Goal: Book appointment/travel/reservation

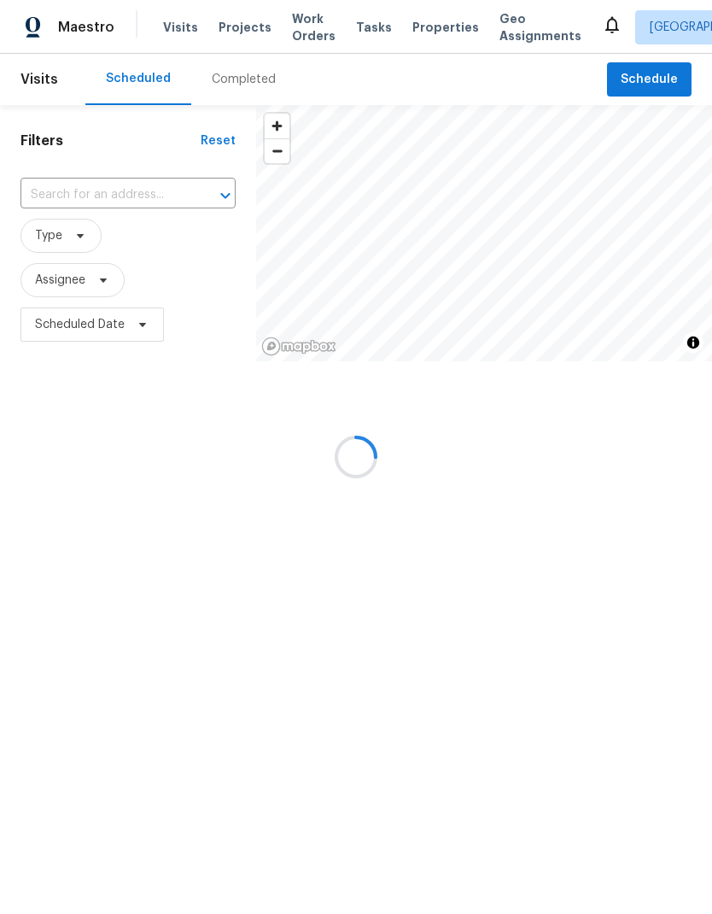
click at [102, 193] on div at bounding box center [356, 457] width 712 height 914
click at [656, 78] on div at bounding box center [356, 457] width 712 height 914
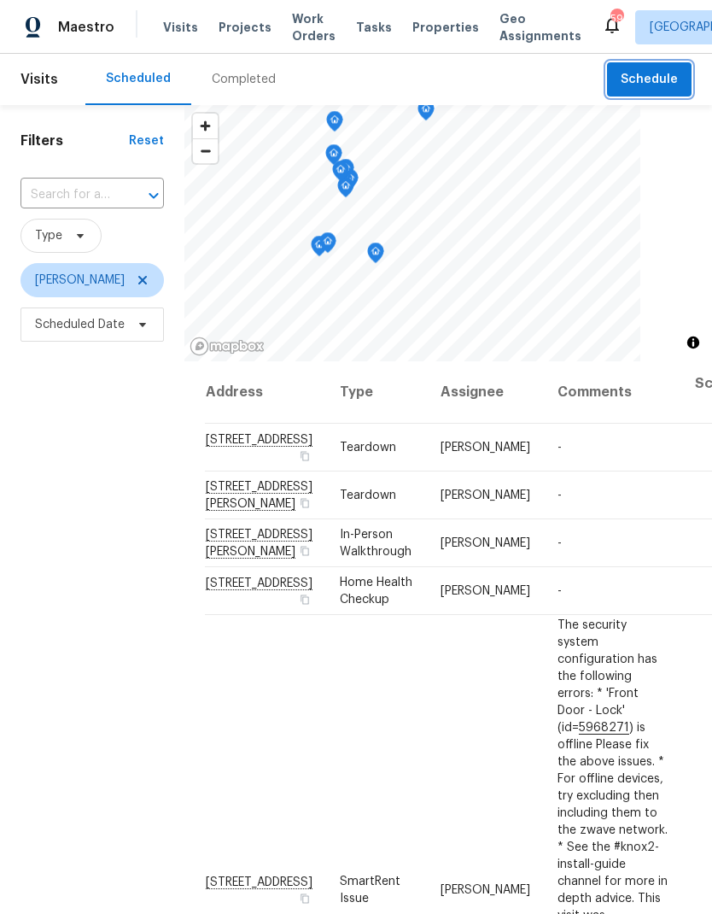
click at [633, 84] on span "Schedule" at bounding box center [649, 79] width 57 height 21
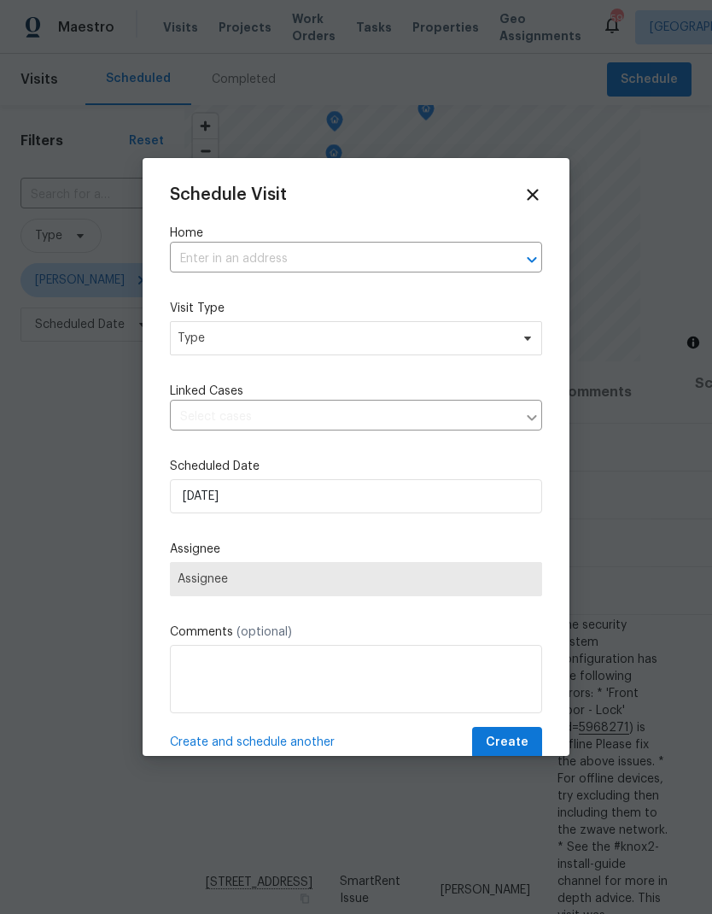
click at [210, 253] on input "text" at bounding box center [332, 259] width 325 height 26
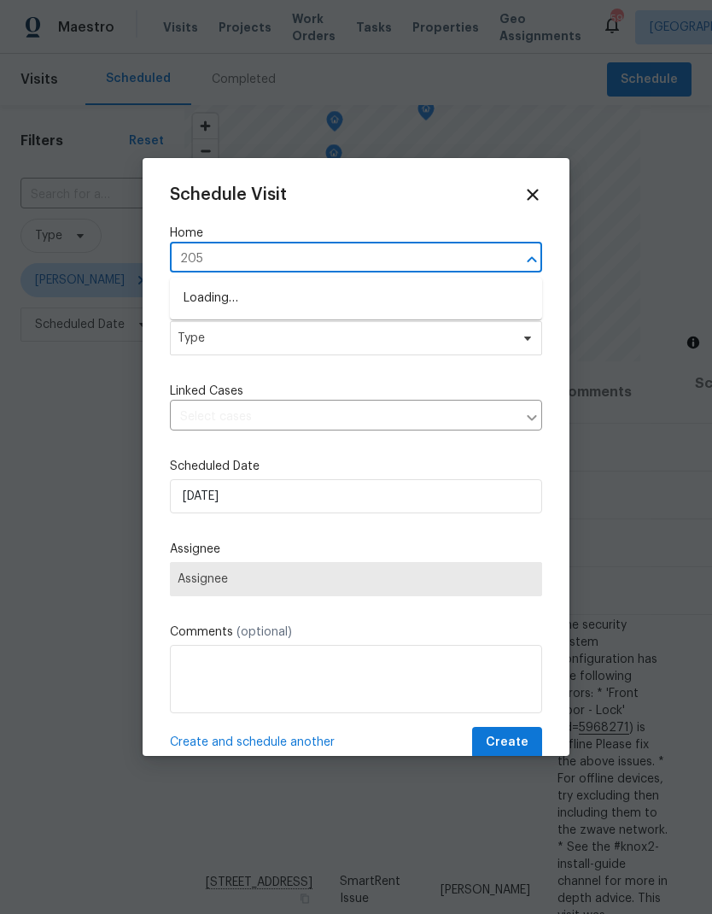
type input "2052"
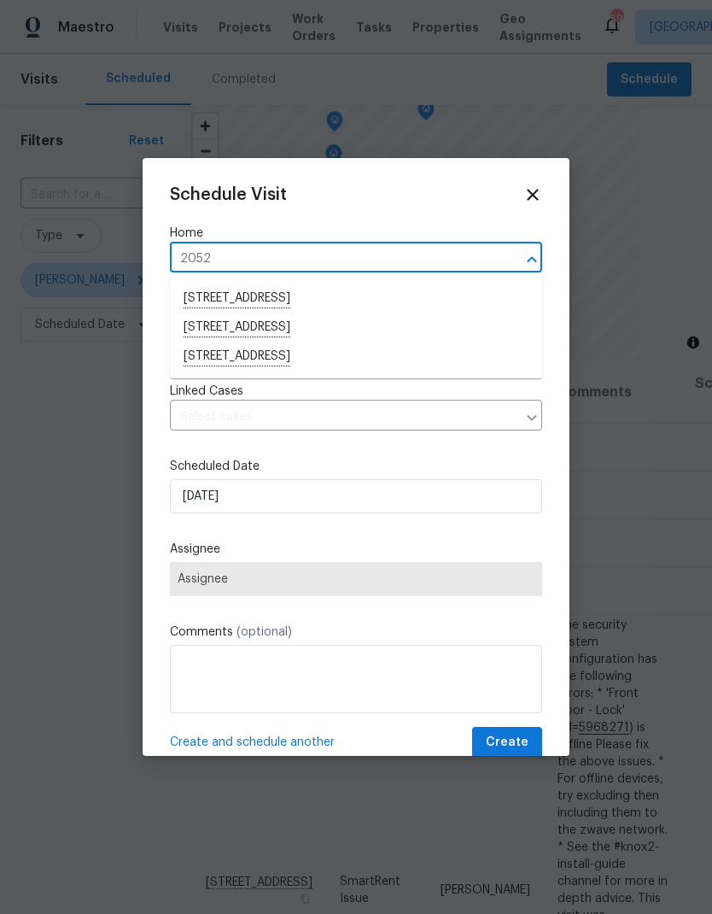
click at [207, 329] on li "[STREET_ADDRESS]" at bounding box center [356, 327] width 372 height 29
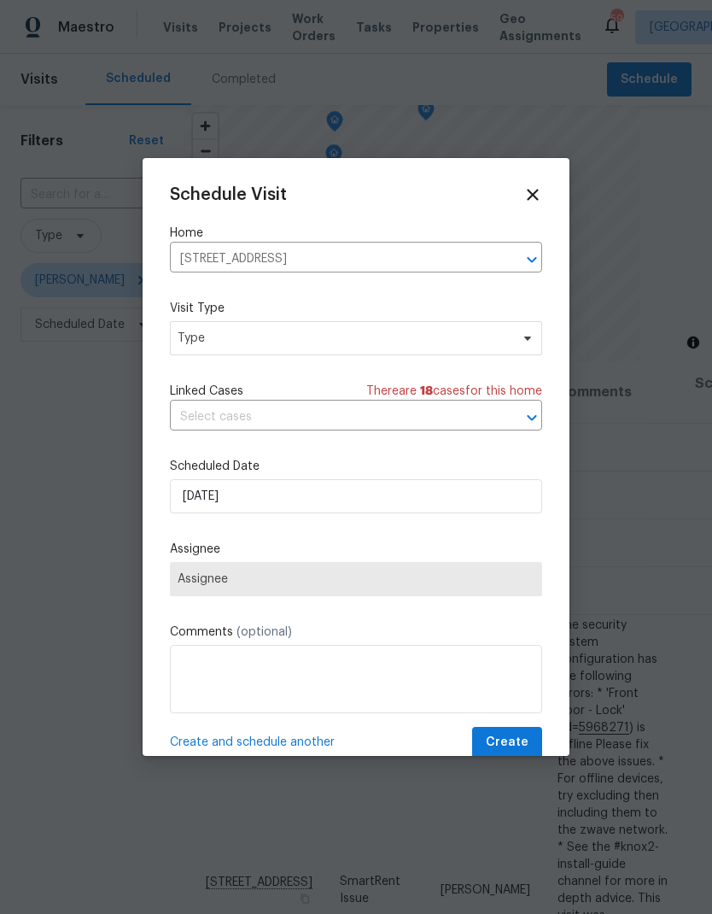
click at [191, 367] on div "Schedule Visit Home [STREET_ADDRESS] ​ Visit Type Type Linked Cases There are 1…" at bounding box center [356, 471] width 372 height 573
click at [194, 345] on span "Type" at bounding box center [344, 338] width 332 height 17
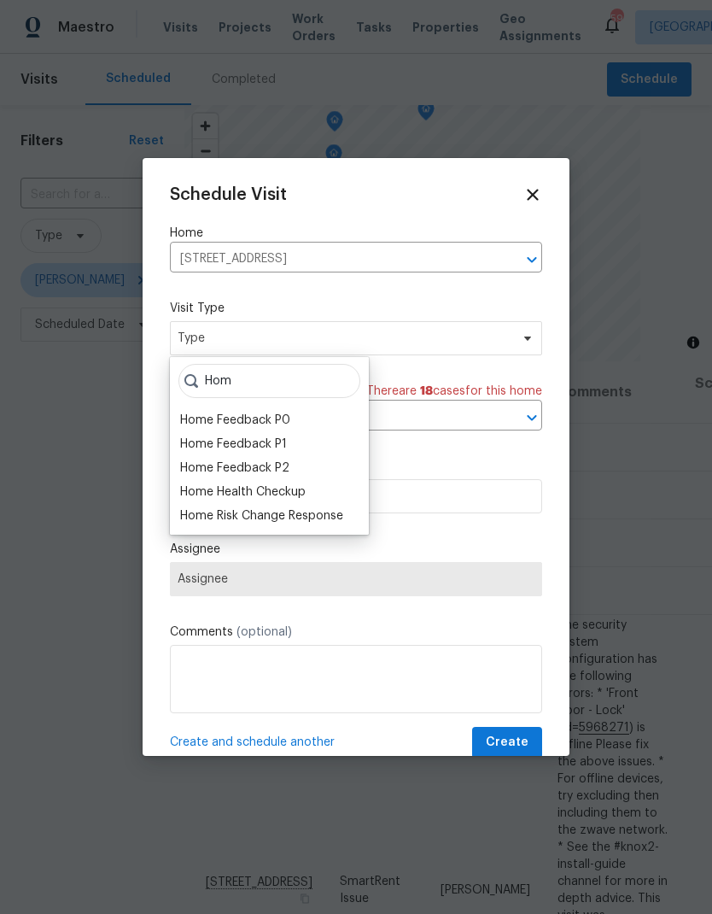
type input "Hom"
click at [183, 486] on div "Home Health Checkup" at bounding box center [243, 491] width 126 height 17
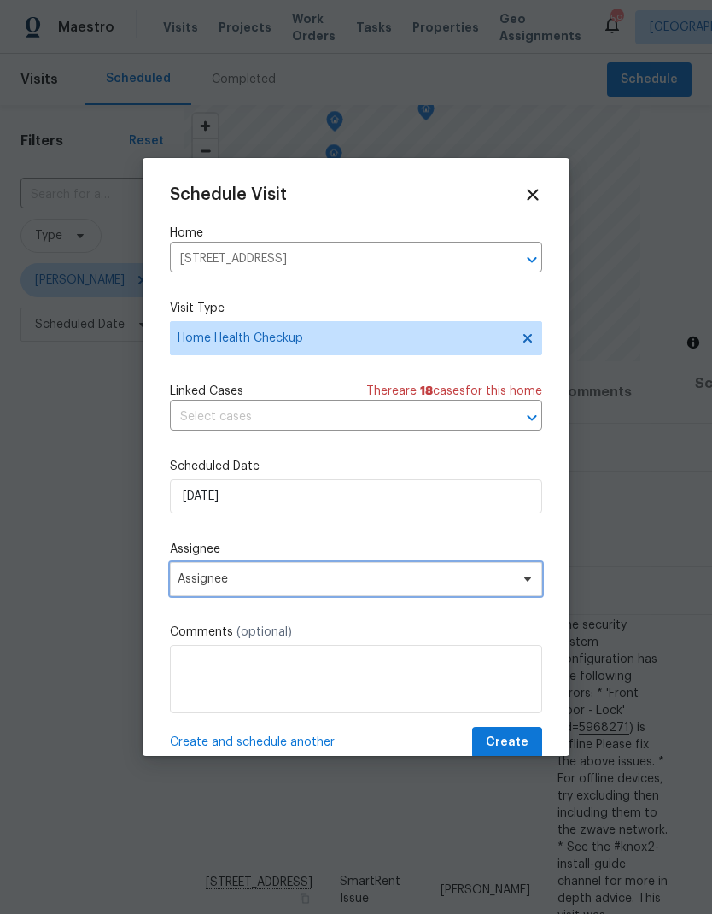
click at [173, 592] on span "Assignee" at bounding box center [356, 579] width 372 height 34
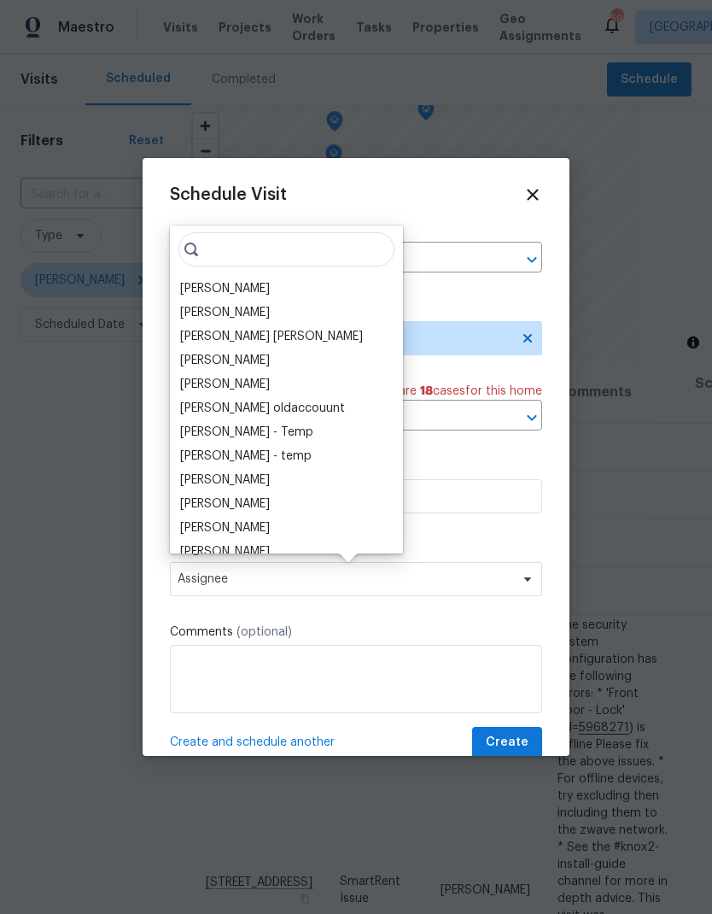
click at [188, 291] on div "[PERSON_NAME]" at bounding box center [225, 288] width 90 height 17
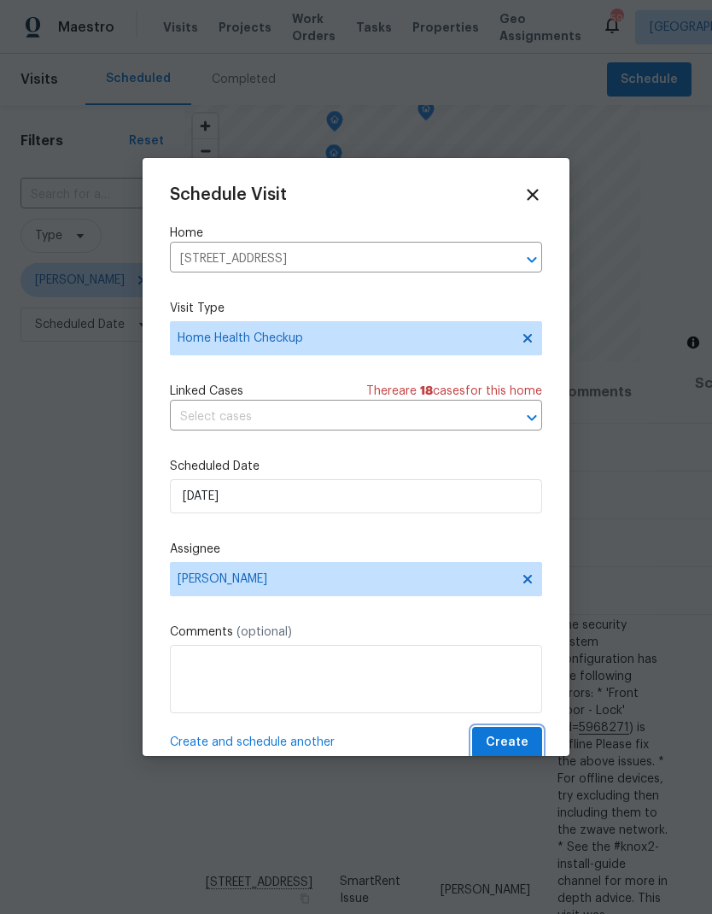
click at [508, 746] on span "Create" at bounding box center [507, 742] width 43 height 21
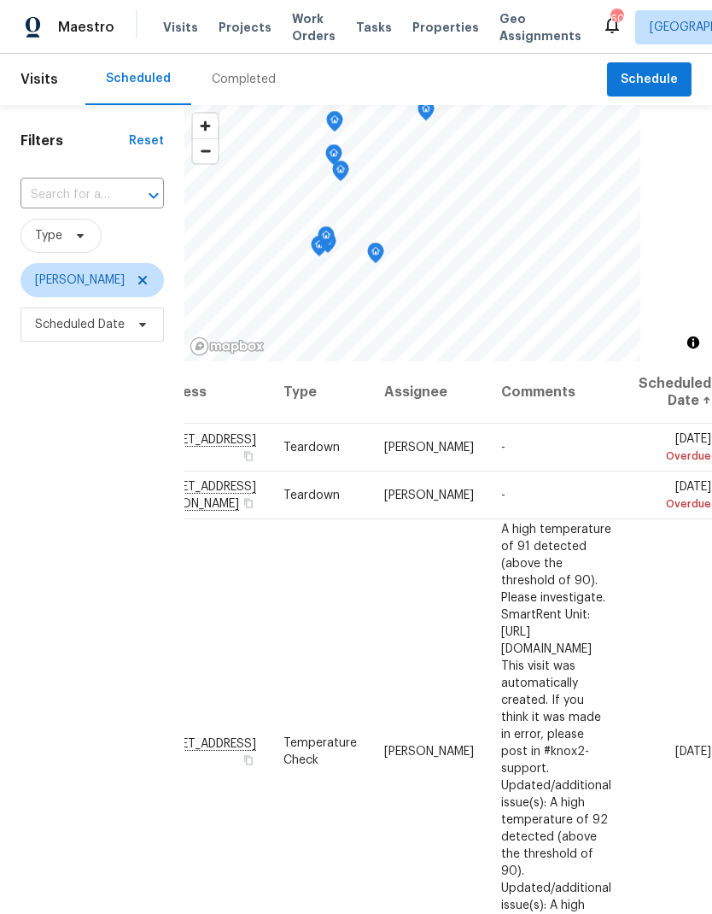
scroll to position [0, 142]
click at [0, 0] on icon at bounding box center [0, 0] width 0 height 0
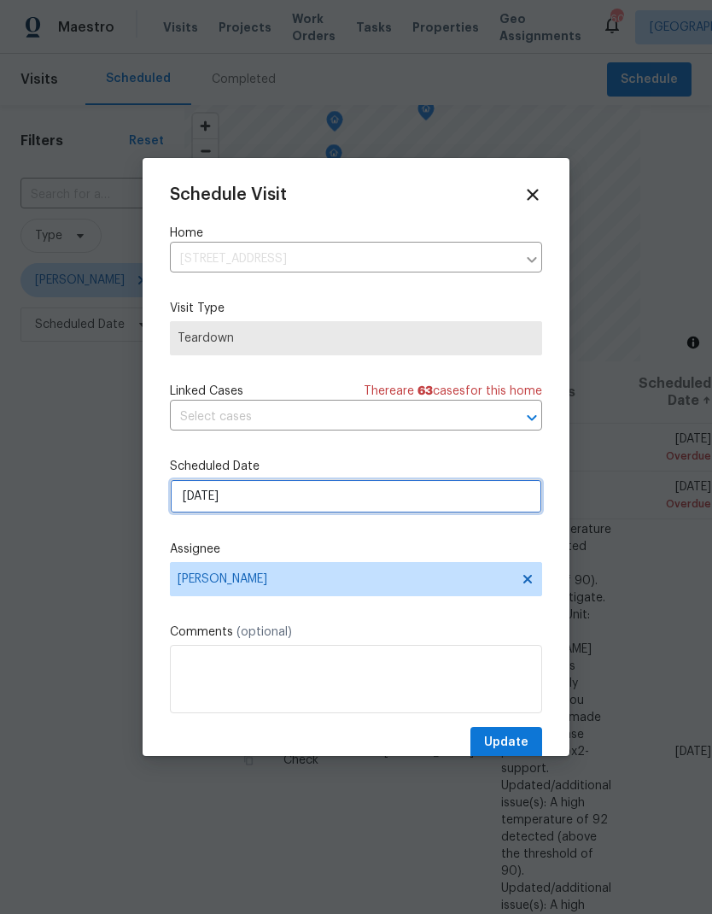
click at [200, 503] on input "8/20/2025" at bounding box center [356, 496] width 372 height 34
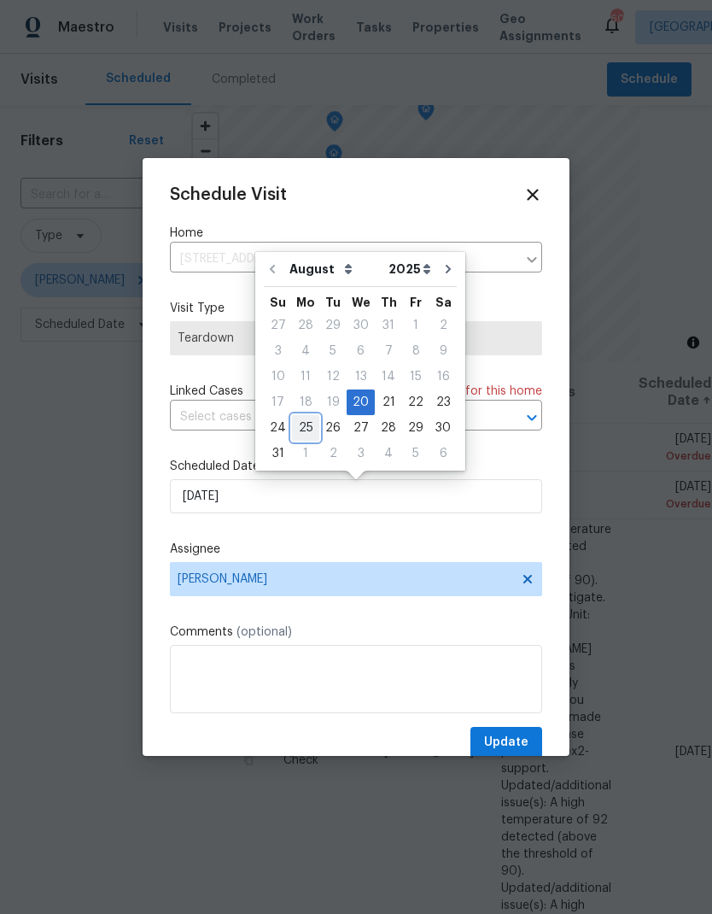
click at [303, 431] on div "25" at bounding box center [305, 428] width 27 height 24
type input "8/25/2025"
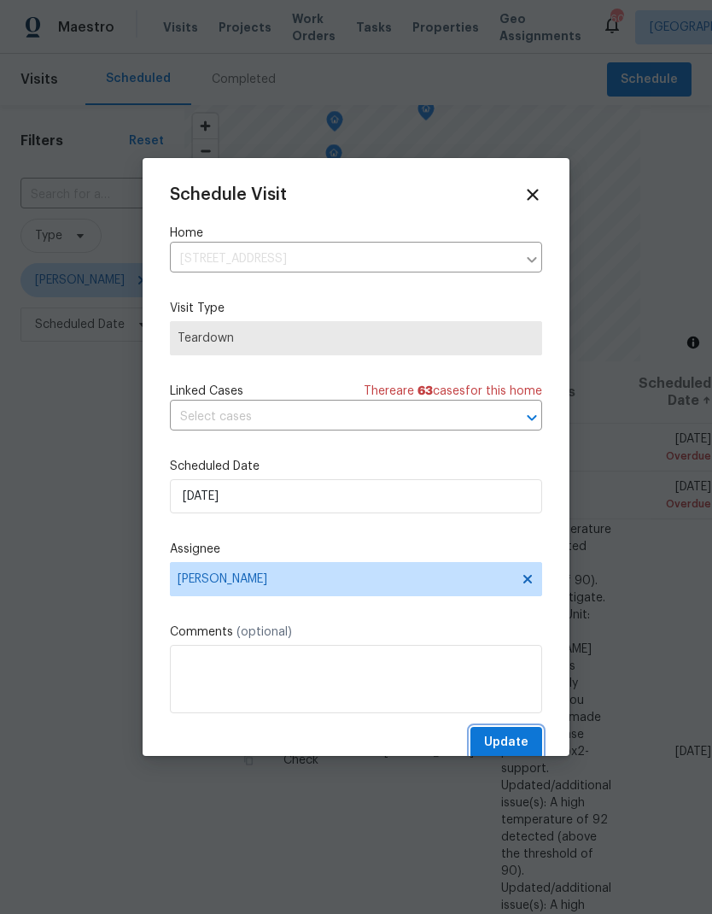
click at [518, 742] on span "Update" at bounding box center [506, 742] width 44 height 21
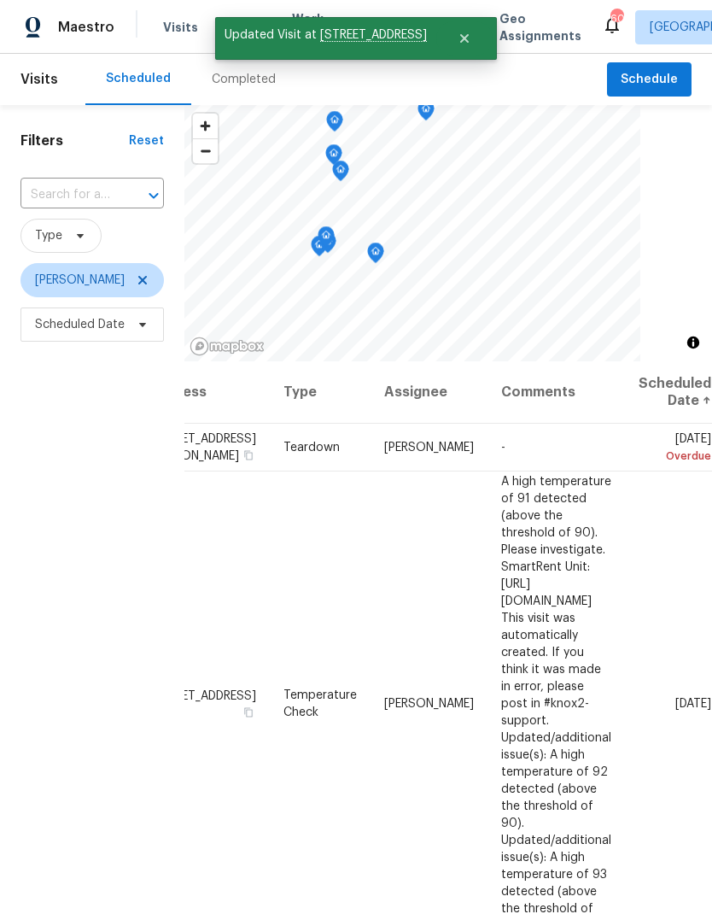
click at [0, 0] on icon at bounding box center [0, 0] width 0 height 0
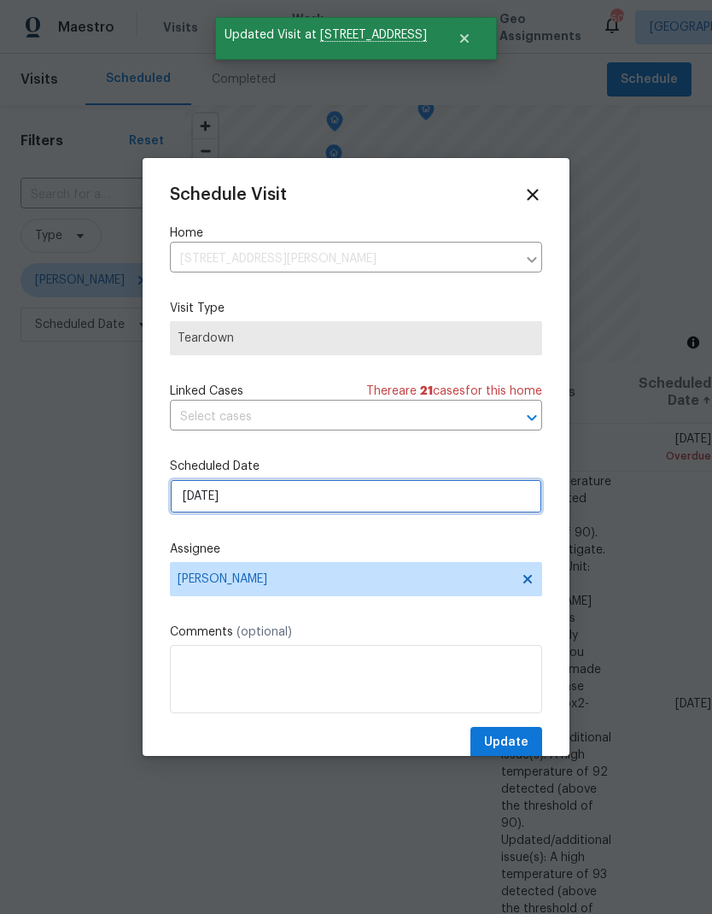
click at [198, 502] on input "8/20/2025" at bounding box center [356, 496] width 372 height 34
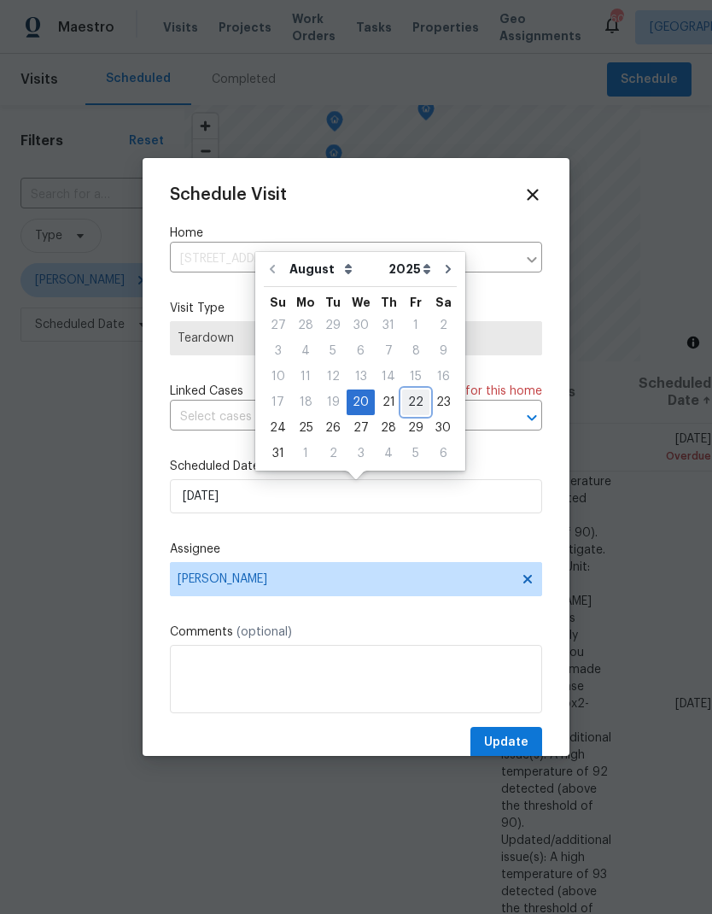
click at [406, 402] on div "22" at bounding box center [415, 402] width 27 height 24
type input "8/22/2025"
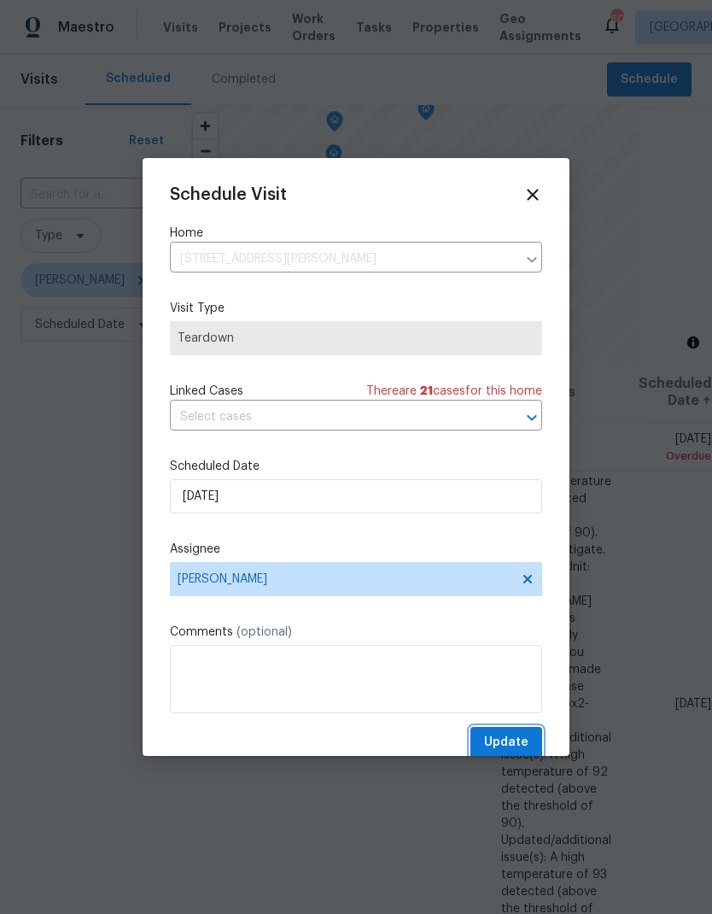
click at [520, 747] on span "Update" at bounding box center [506, 742] width 44 height 21
